Goal: Task Accomplishment & Management: Complete application form

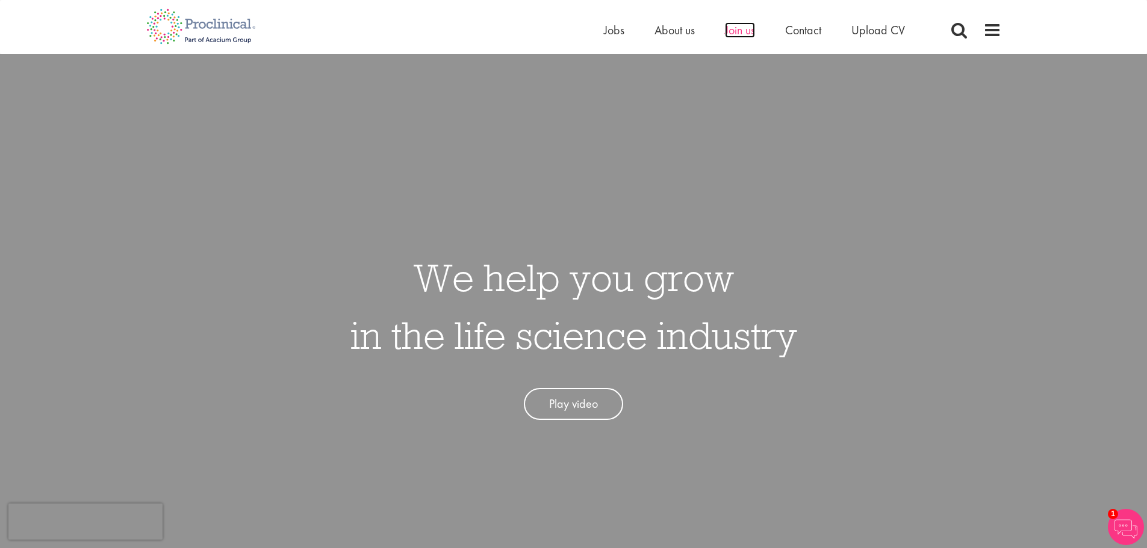
click at [723, 31] on span "Join us" at bounding box center [740, 30] width 30 height 16
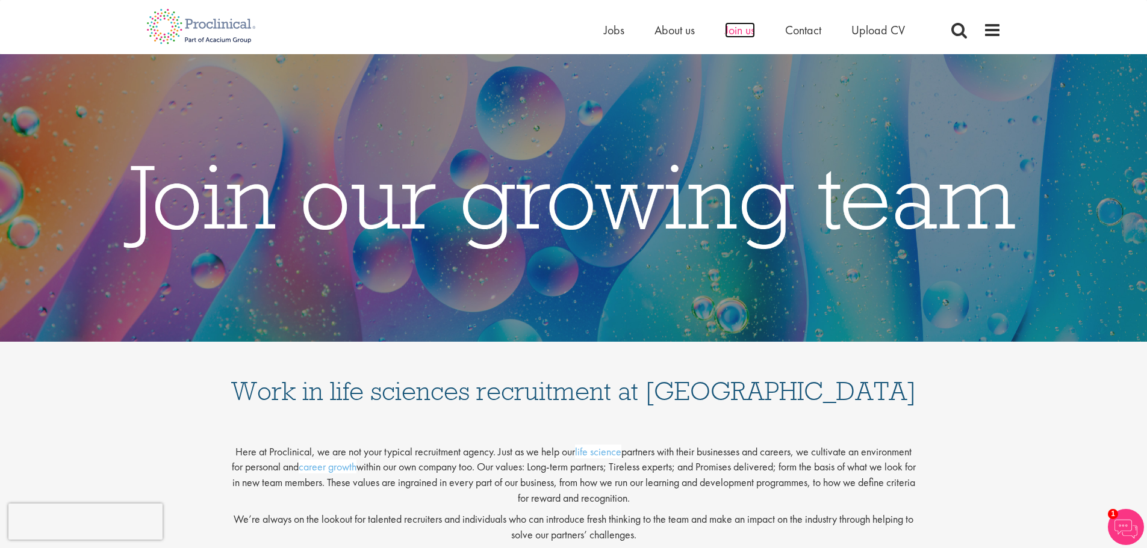
click at [752, 28] on span "Join us" at bounding box center [740, 30] width 30 height 16
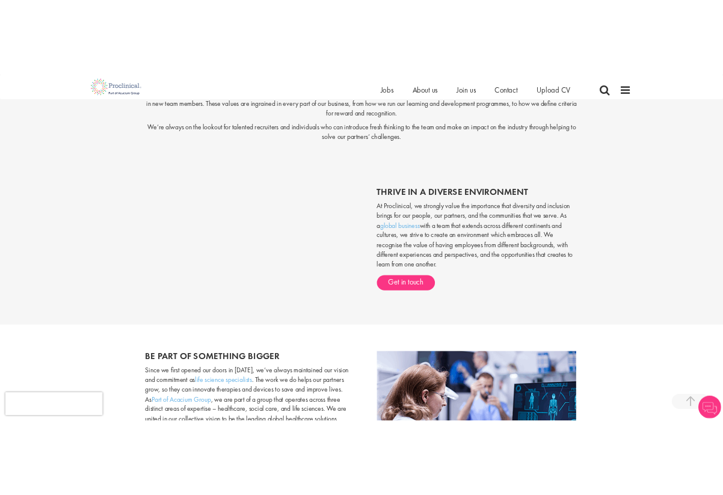
scroll to position [315, 0]
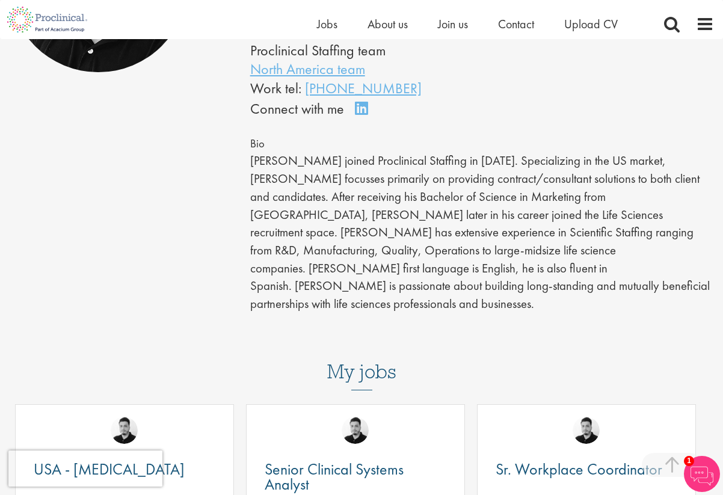
scroll to position [301, 0]
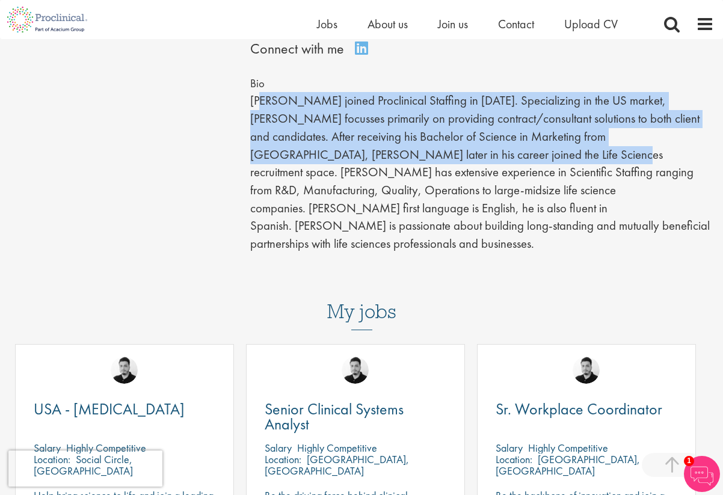
drag, startPoint x: 262, startPoint y: 111, endPoint x: 463, endPoint y: 168, distance: 209.0
click at [462, 168] on p "Anderson joined Proclinical Staffing in 2023. Specializing in the US market, An…" at bounding box center [482, 172] width 464 height 161
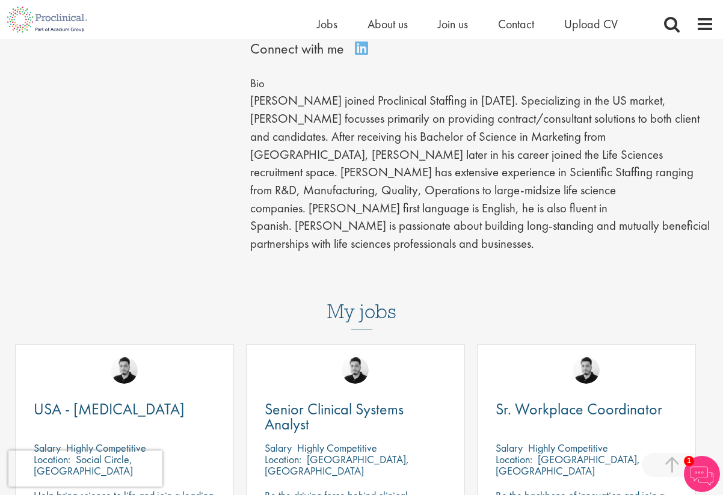
click at [463, 168] on p "Anderson joined Proclinical Staffing in 2023. Specializing in the US market, An…" at bounding box center [482, 172] width 464 height 161
click at [399, 125] on p "Anderson joined Proclinical Staffing in 2023. Specializing in the US market, An…" at bounding box center [482, 172] width 464 height 161
click at [417, 125] on p "Anderson joined Proclinical Staffing in 2023. Specializing in the US market, An…" at bounding box center [482, 172] width 464 height 161
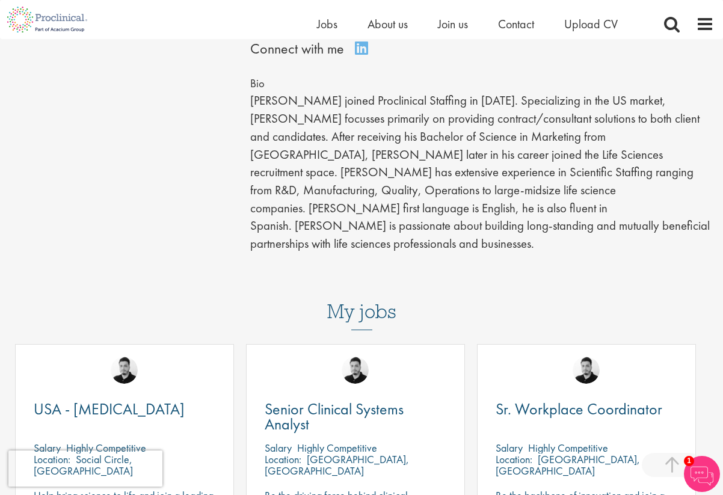
click at [473, 167] on p "Anderson joined Proclinical Staffing in 2023. Specializing in the US market, An…" at bounding box center [482, 172] width 464 height 161
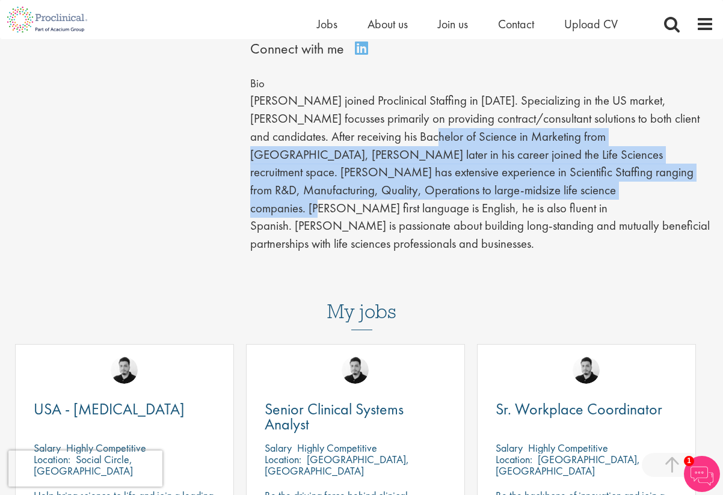
drag, startPoint x: 442, startPoint y: 187, endPoint x: 463, endPoint y: 198, distance: 24.0
click at [460, 197] on p "Anderson joined Proclinical Staffing in 2023. Specializing in the US market, An…" at bounding box center [482, 172] width 464 height 161
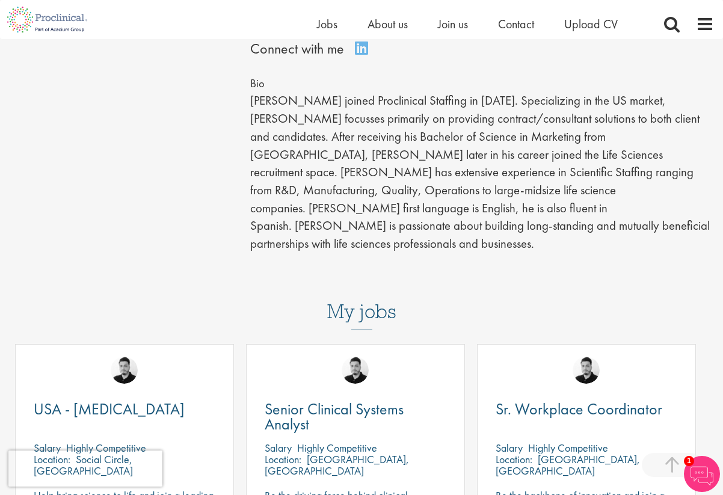
click at [463, 198] on p "Anderson joined Proclinical Staffing in 2023. Specializing in the US market, An…" at bounding box center [482, 172] width 464 height 161
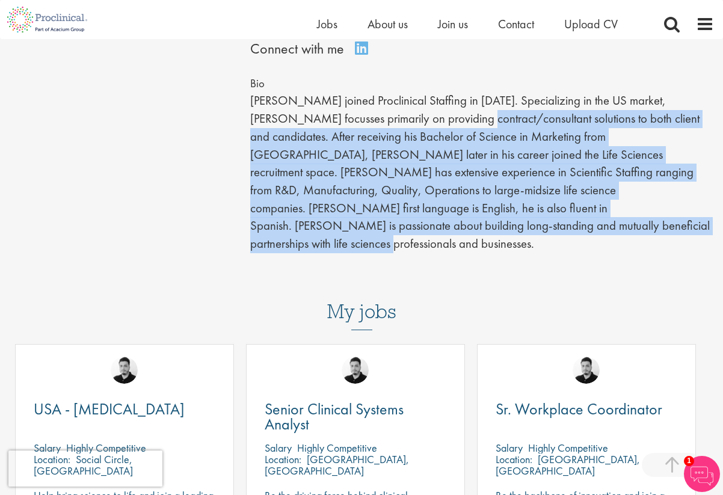
drag, startPoint x: 520, startPoint y: 229, endPoint x: 424, endPoint y: 132, distance: 136.2
click at [424, 132] on p "Anderson joined Proclinical Staffing in 2023. Specializing in the US market, An…" at bounding box center [482, 172] width 464 height 161
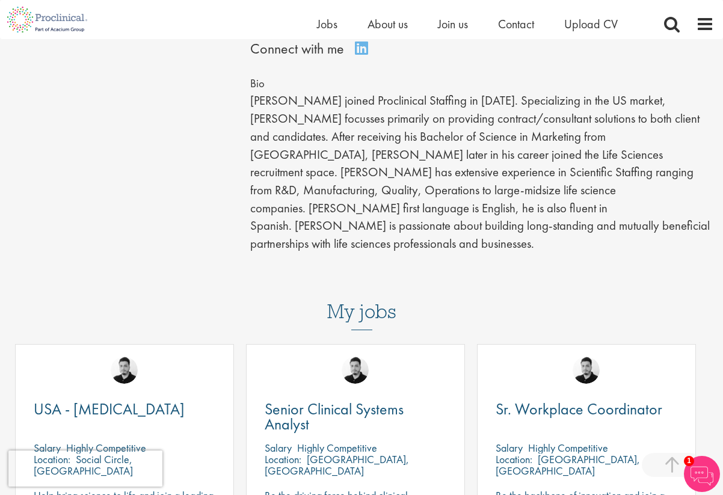
click at [427, 131] on p "Anderson joined Proclinical Staffing in 2023. Specializing in the US market, An…" at bounding box center [482, 172] width 464 height 161
click at [457, 150] on p "Anderson joined Proclinical Staffing in 2023. Specializing in the US market, An…" at bounding box center [482, 172] width 464 height 161
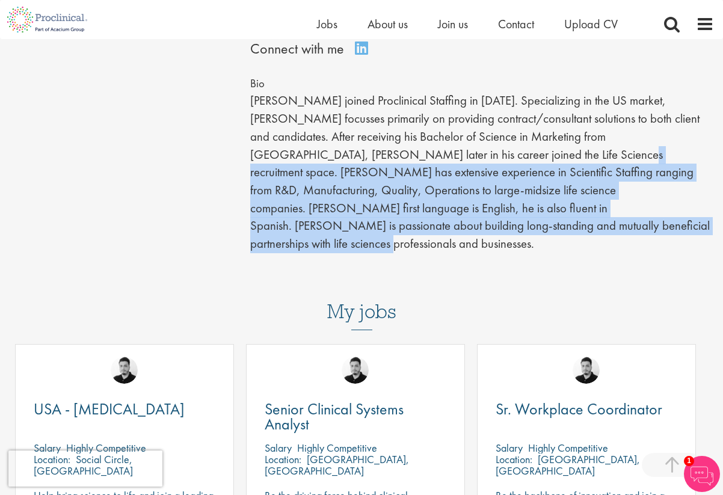
drag, startPoint x: 536, startPoint y: 231, endPoint x: 466, endPoint y: 157, distance: 100.9
click at [466, 157] on p "Anderson joined Proclinical Staffing in 2023. Specializing in the US market, An…" at bounding box center [482, 172] width 464 height 161
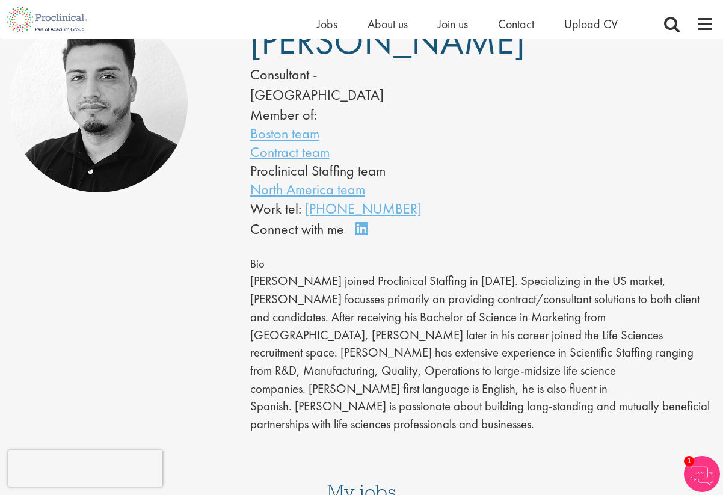
scroll to position [181, 0]
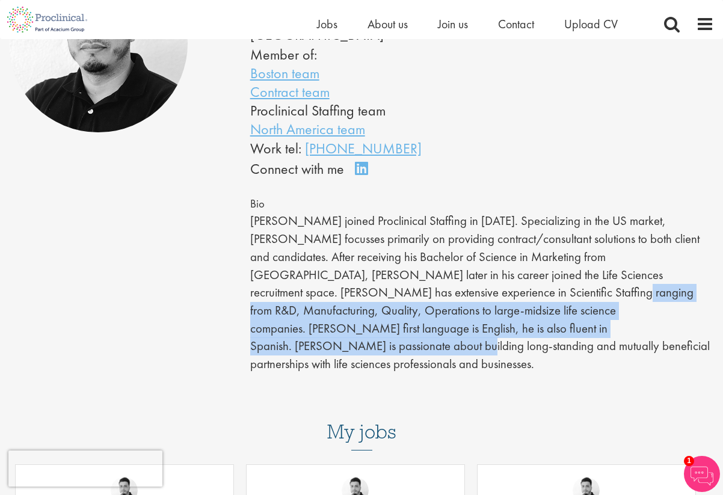
drag, startPoint x: 491, startPoint y: 347, endPoint x: 445, endPoint y: 306, distance: 61.4
click at [446, 306] on p "Anderson joined Proclinical Staffing in 2023. Specializing in the US market, An…" at bounding box center [482, 292] width 464 height 161
click at [445, 306] on p "Anderson joined Proclinical Staffing in 2023. Specializing in the US market, An…" at bounding box center [482, 292] width 464 height 161
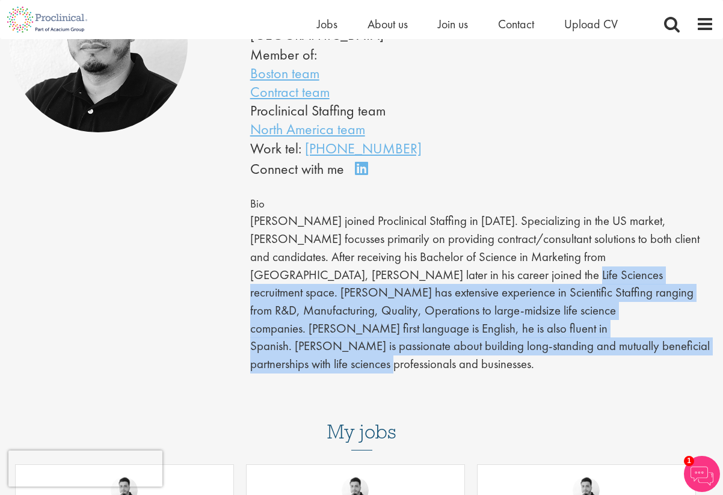
drag, startPoint x: 408, startPoint y: 291, endPoint x: 480, endPoint y: 361, distance: 100.0
click at [480, 361] on p "Anderson joined Proclinical Staffing in 2023. Specializing in the US market, An…" at bounding box center [482, 292] width 464 height 161
click at [501, 366] on div "Anderson Maldonado Consultant - North America Member of: Boston team Contract t…" at bounding box center [482, 173] width 482 height 438
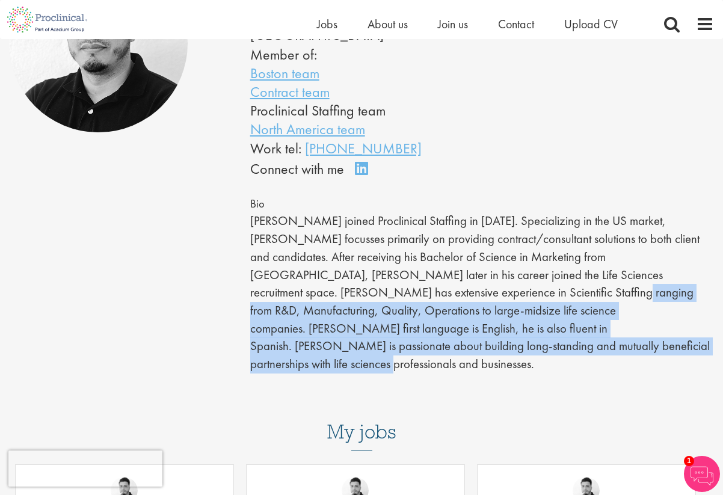
drag, startPoint x: 513, startPoint y: 366, endPoint x: 445, endPoint y: 293, distance: 99.2
click at [445, 293] on div "Anderson Maldonado Consultant - North America Member of: Boston team Contract t…" at bounding box center [482, 173] width 482 height 438
click at [445, 293] on p "Anderson joined Proclinical Staffing in 2023. Specializing in the US market, An…" at bounding box center [482, 292] width 464 height 161
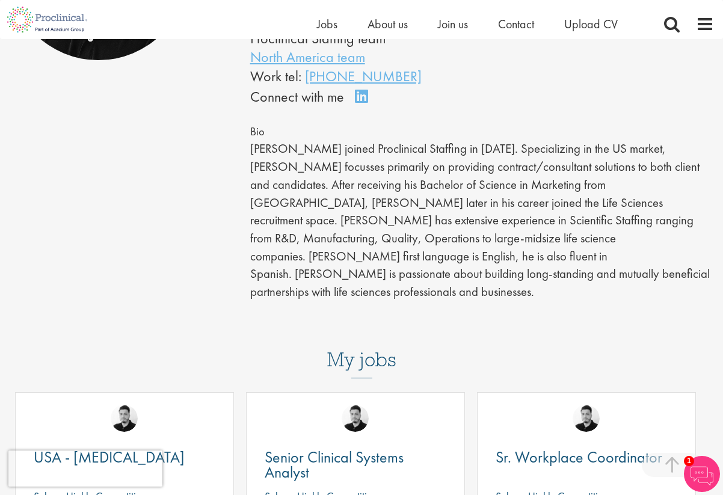
scroll to position [0, 0]
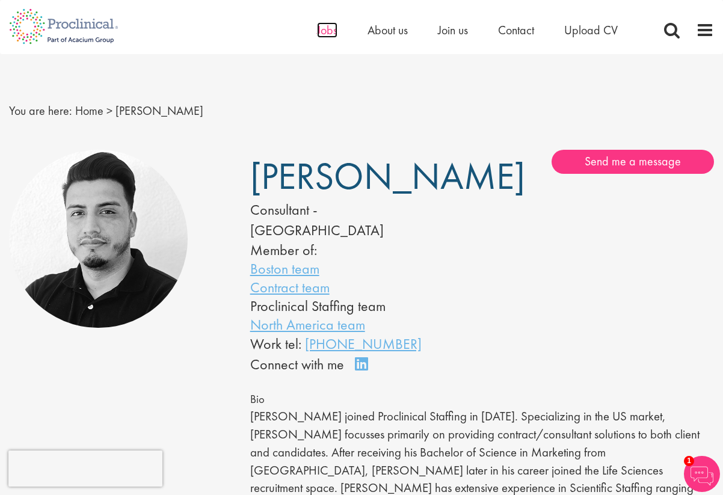
click at [327, 31] on span "Jobs" at bounding box center [327, 30] width 20 height 16
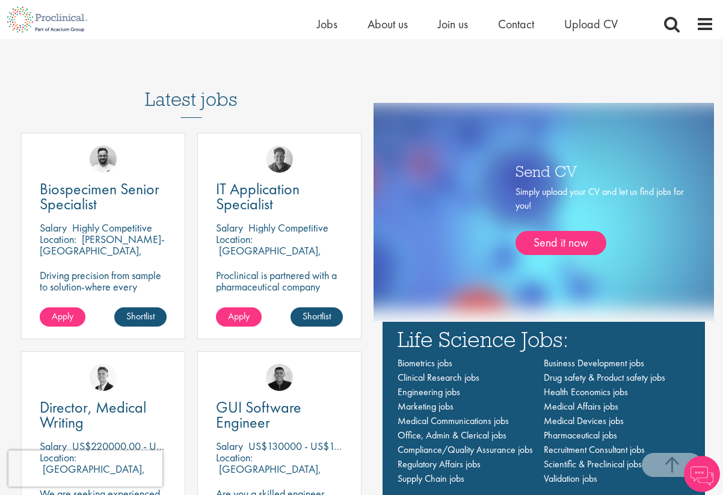
scroll to position [843, 0]
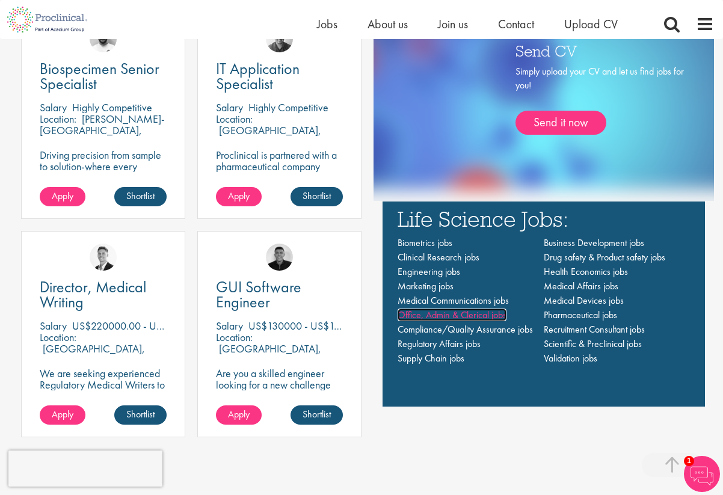
click at [475, 314] on span "Office, Admin & Clerical jobs" at bounding box center [452, 315] width 109 height 13
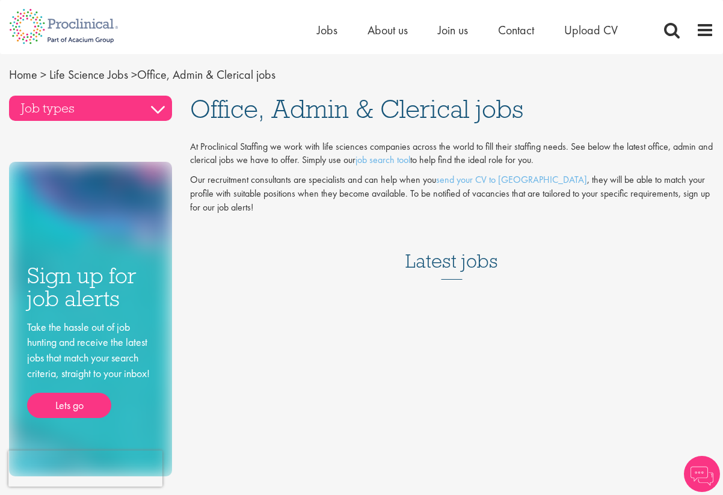
click at [127, 108] on h3 "Job types" at bounding box center [90, 108] width 163 height 25
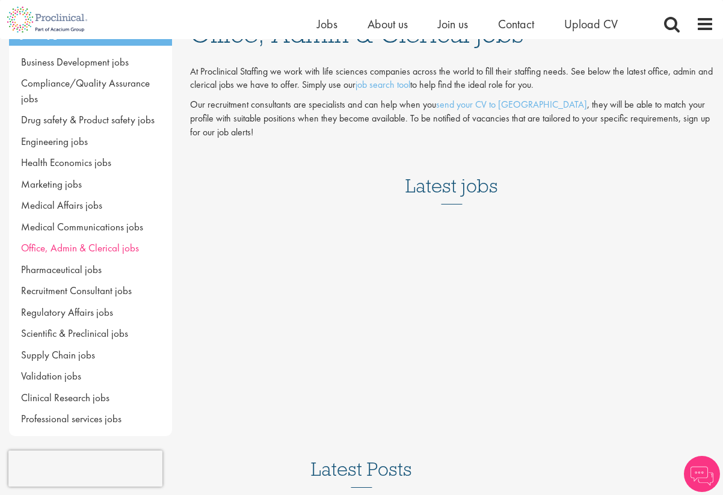
scroll to position [120, 0]
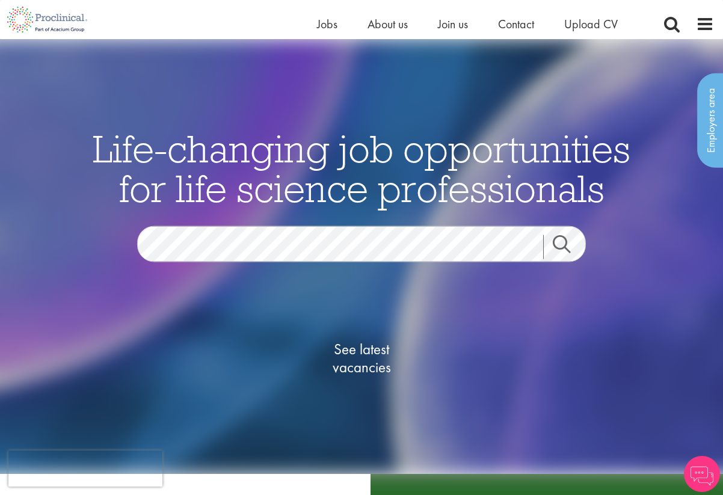
scroll to position [858, 0]
